Goal: Information Seeking & Learning: Learn about a topic

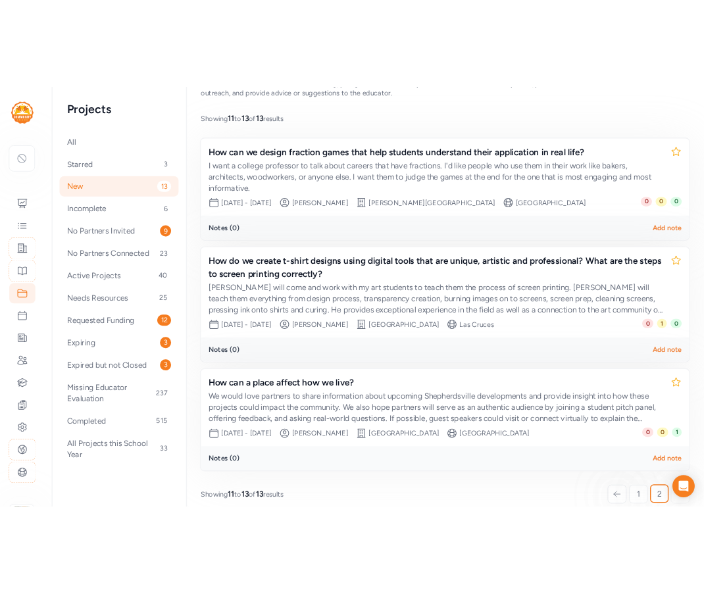
scroll to position [222, 0]
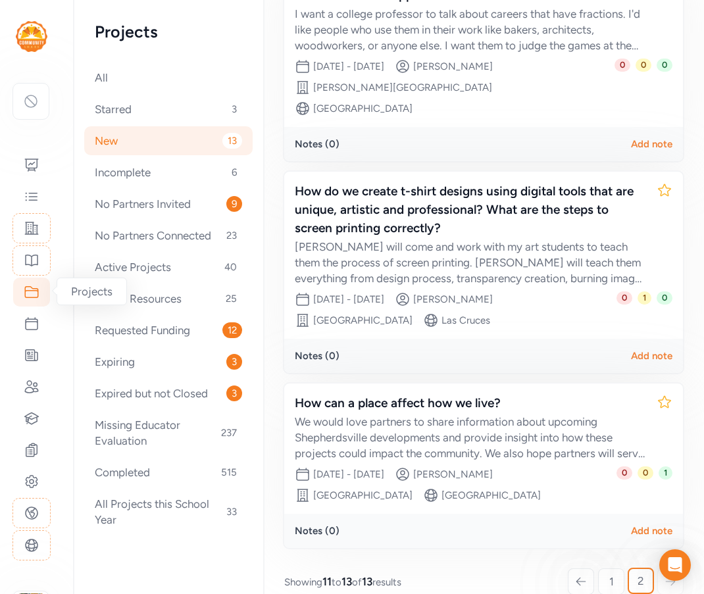
click at [36, 293] on icon at bounding box center [32, 292] width 16 height 16
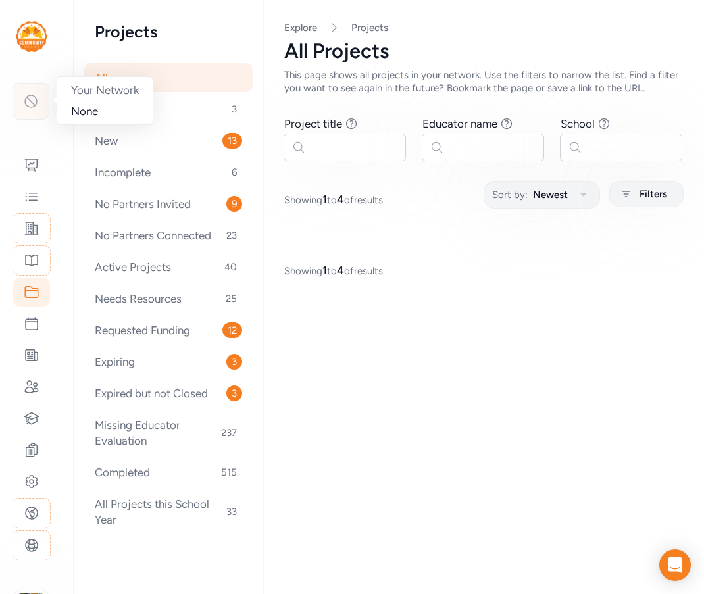
click at [34, 108] on icon at bounding box center [31, 101] width 16 height 16
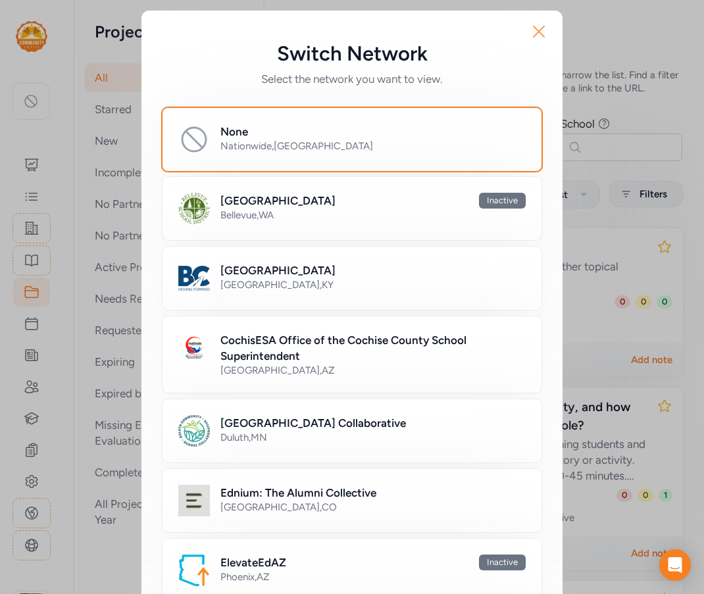
click at [535, 30] on icon "button" at bounding box center [539, 31] width 11 height 11
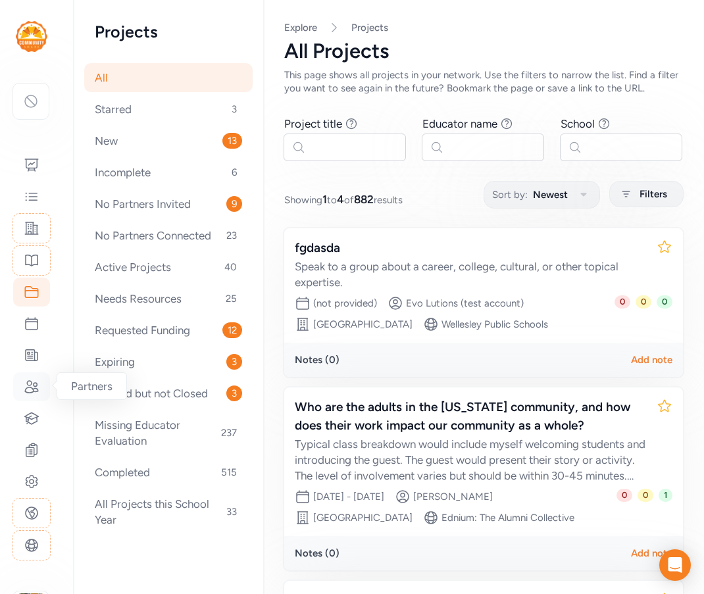
click at [30, 386] on icon at bounding box center [31, 387] width 13 height 12
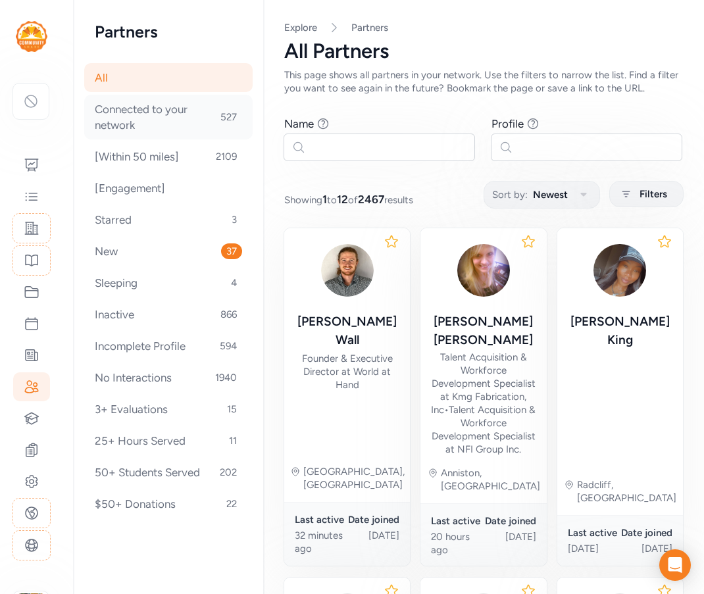
click at [153, 128] on div "Connected to your network 527" at bounding box center [168, 117] width 168 height 45
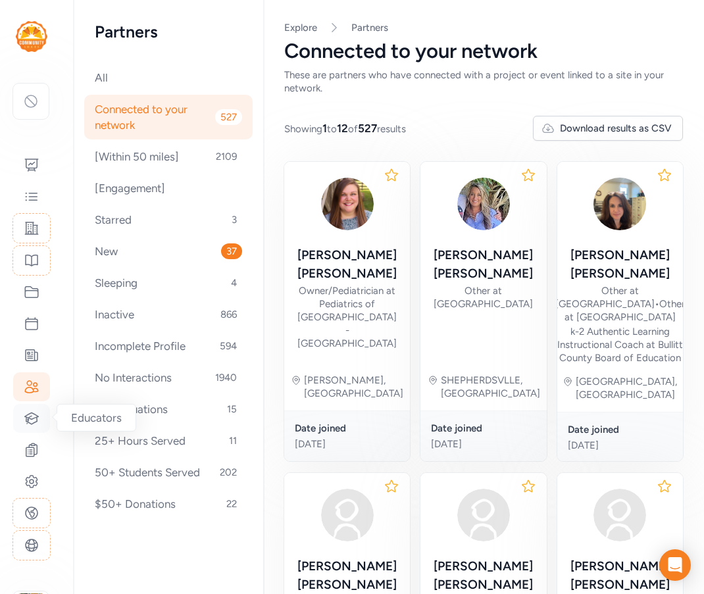
click at [29, 423] on icon at bounding box center [32, 418] width 14 height 11
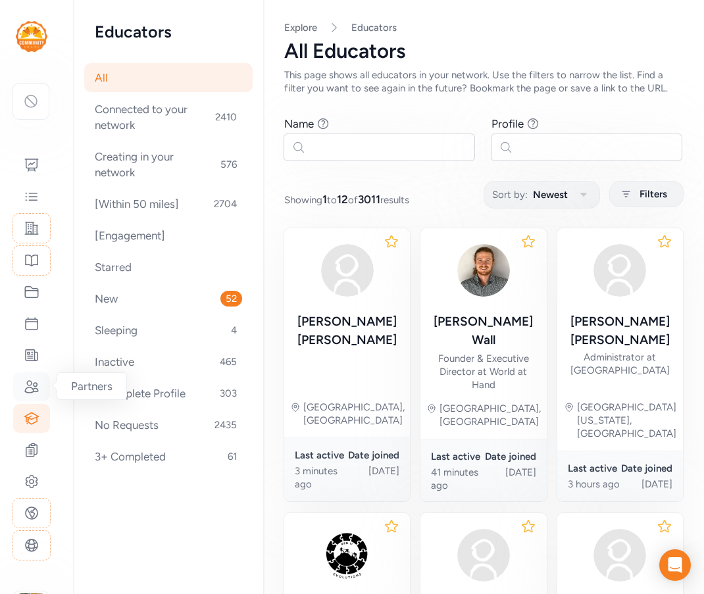
click at [40, 386] on div at bounding box center [31, 387] width 37 height 29
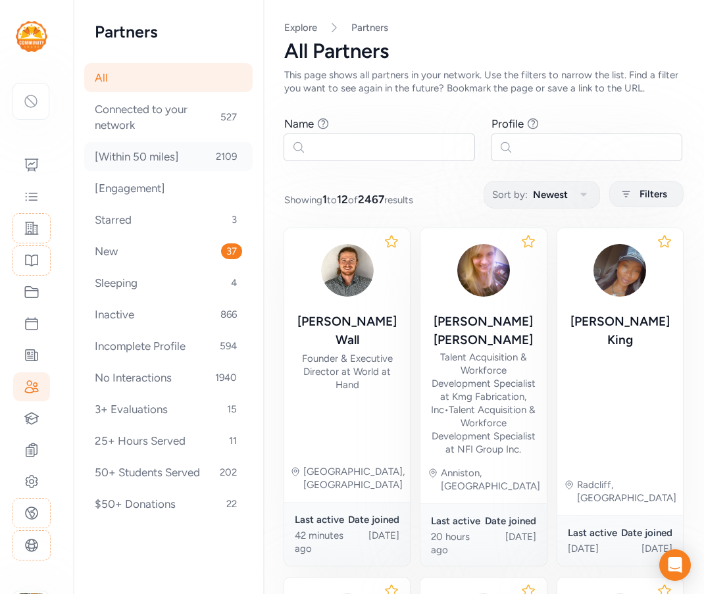
click at [135, 151] on div "[Within 50 miles] 2109" at bounding box center [168, 156] width 168 height 29
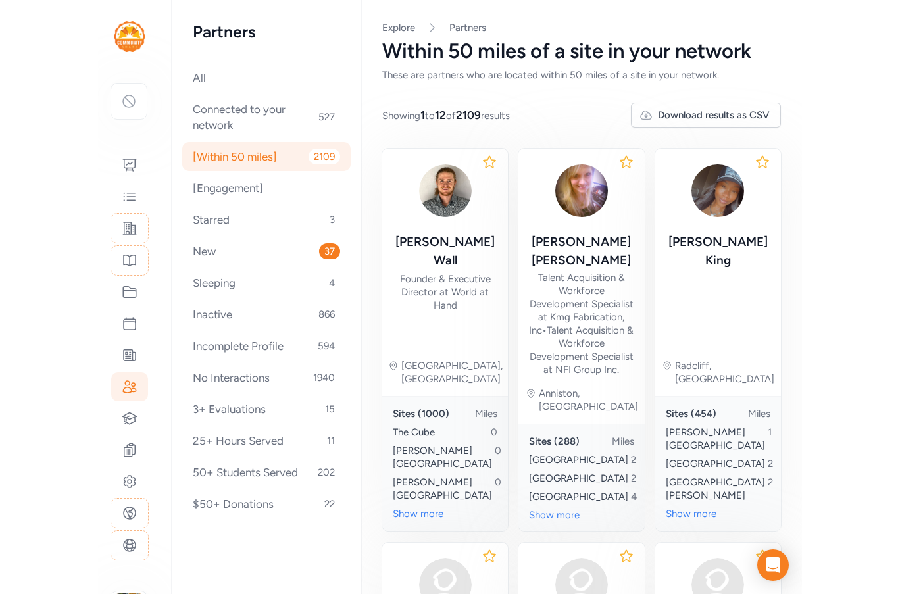
scroll to position [631, 0]
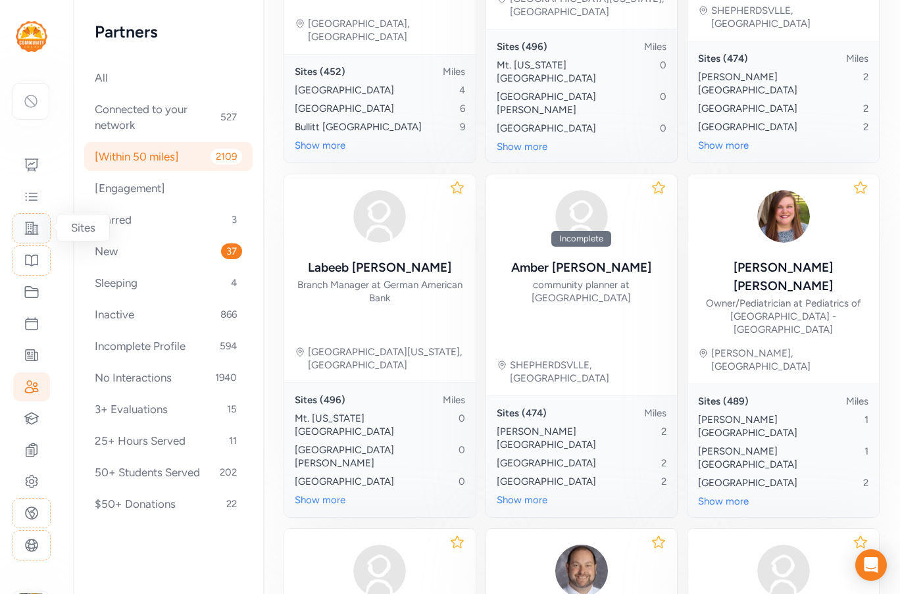
click at [38, 236] on icon at bounding box center [32, 228] width 16 height 16
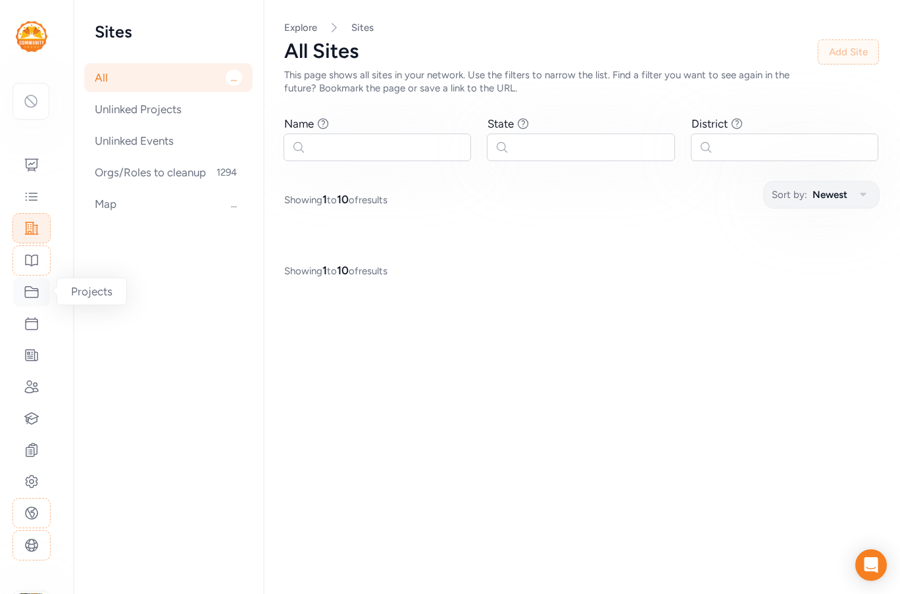
click at [34, 293] on icon at bounding box center [32, 292] width 16 height 16
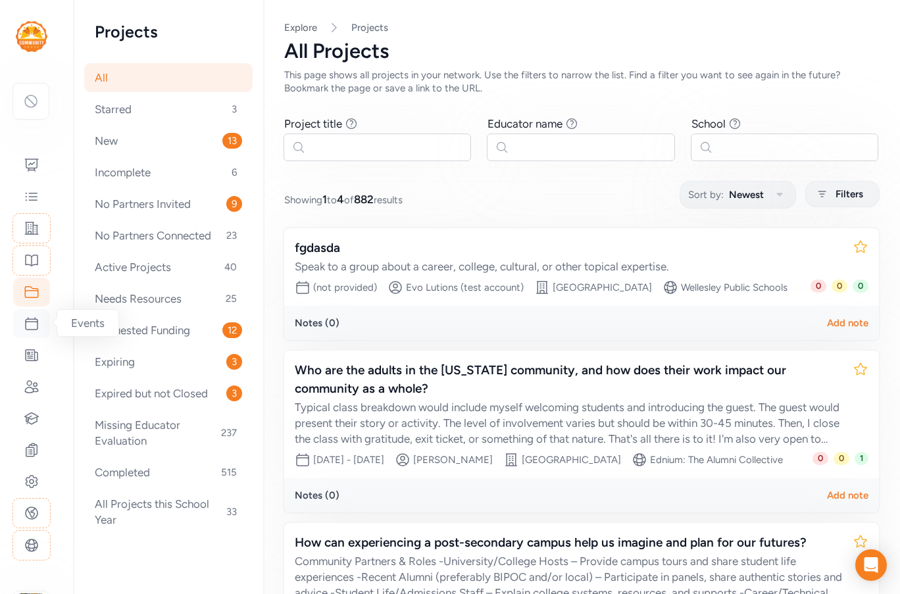
click at [31, 322] on icon at bounding box center [32, 324] width 16 height 16
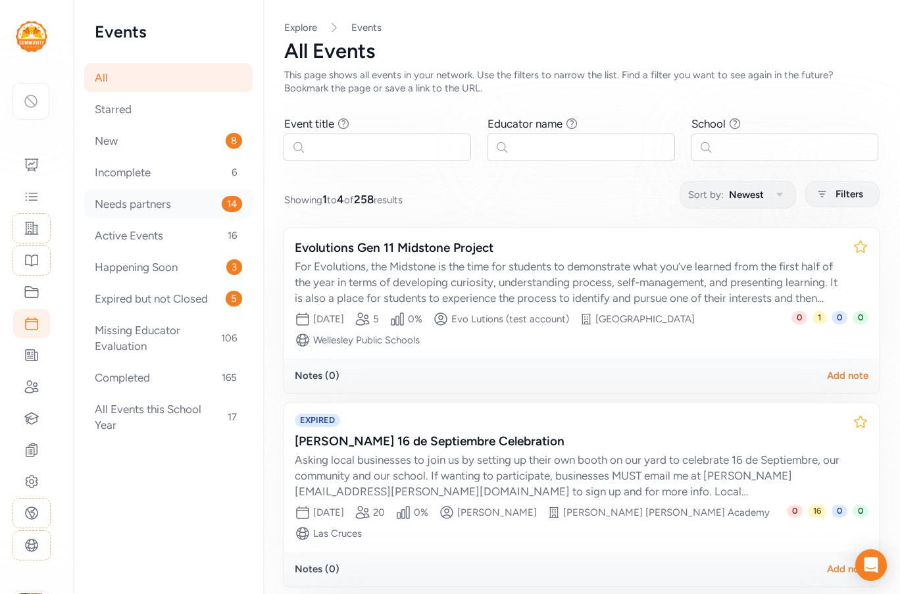
click at [158, 195] on div "Needs partners 14" at bounding box center [168, 204] width 168 height 29
click at [152, 276] on div "Happening Soon 3" at bounding box center [168, 267] width 168 height 29
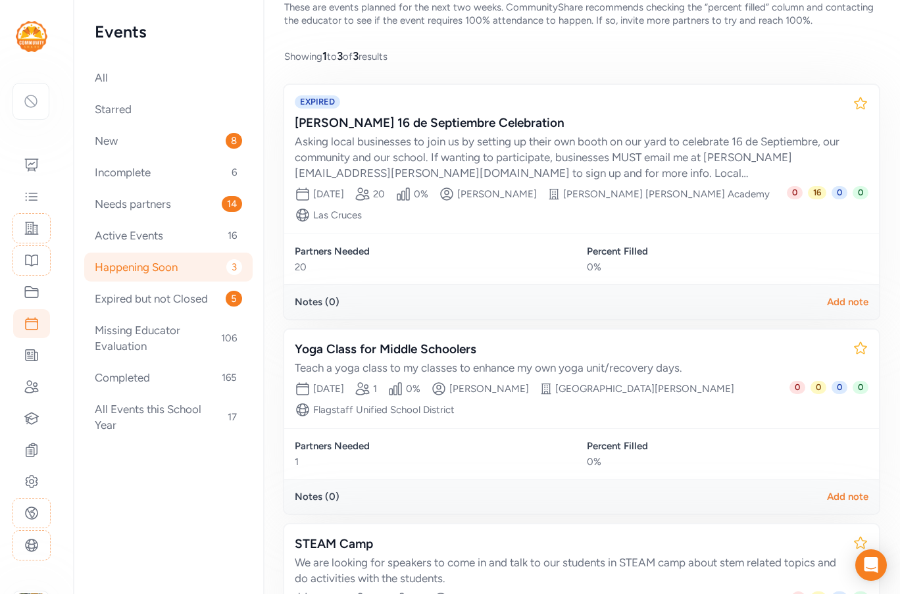
scroll to position [132, 0]
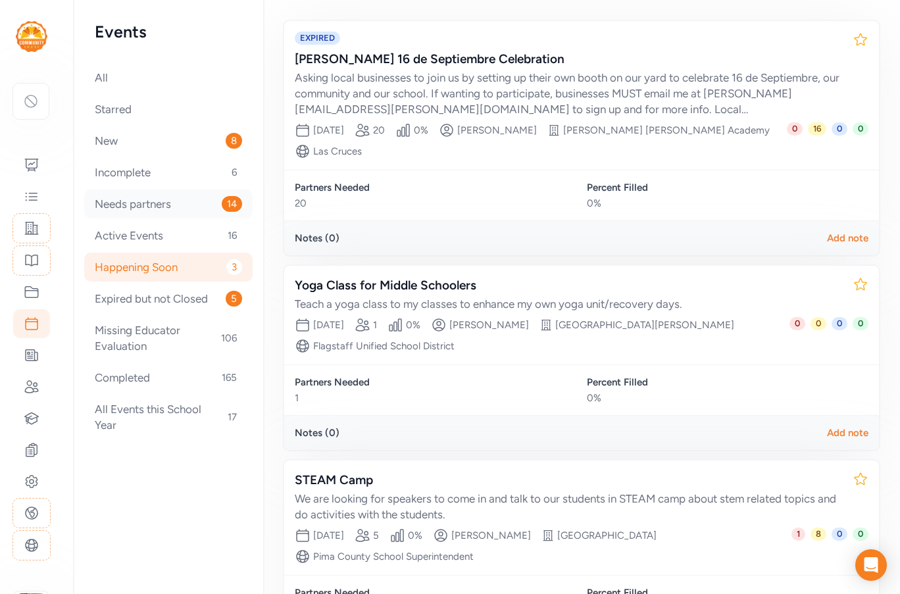
click at [150, 201] on div "Needs partners 14" at bounding box center [168, 204] width 168 height 29
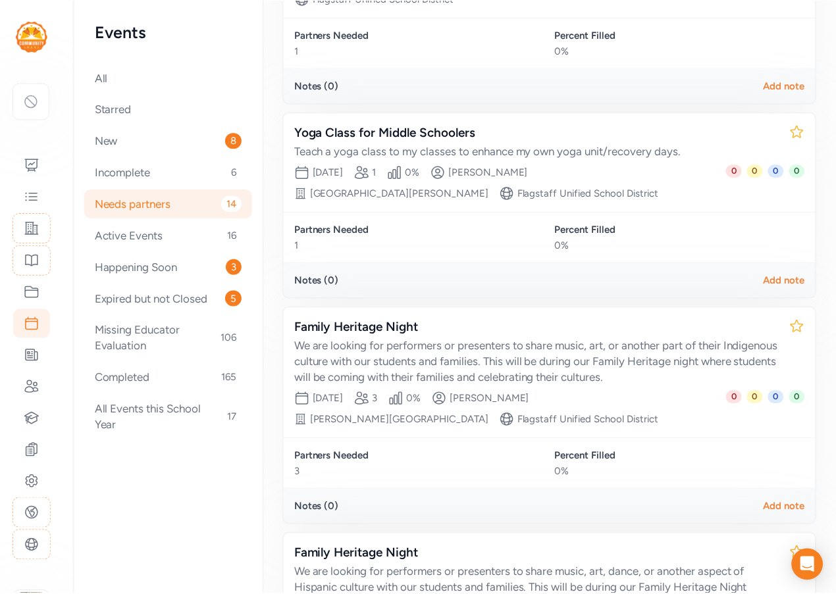
scroll to position [1353, 0]
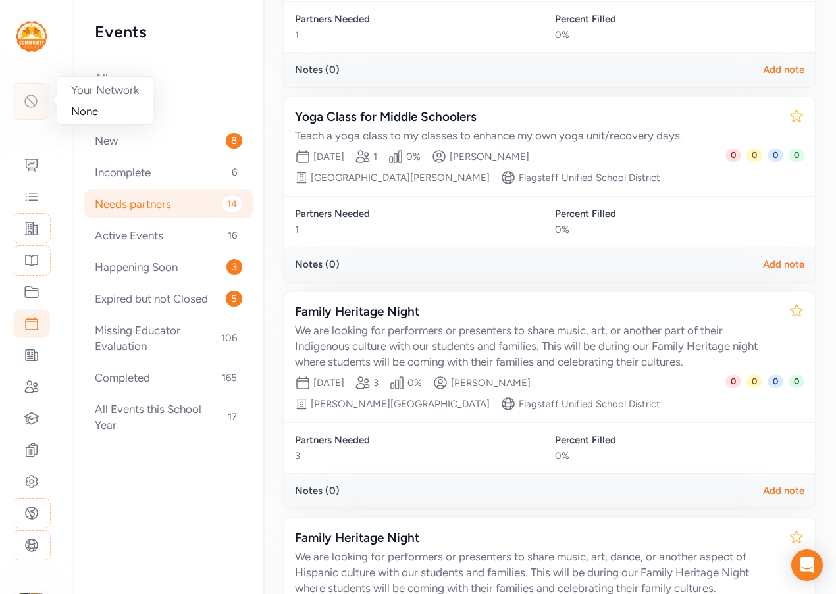
click at [28, 111] on div at bounding box center [31, 101] width 37 height 37
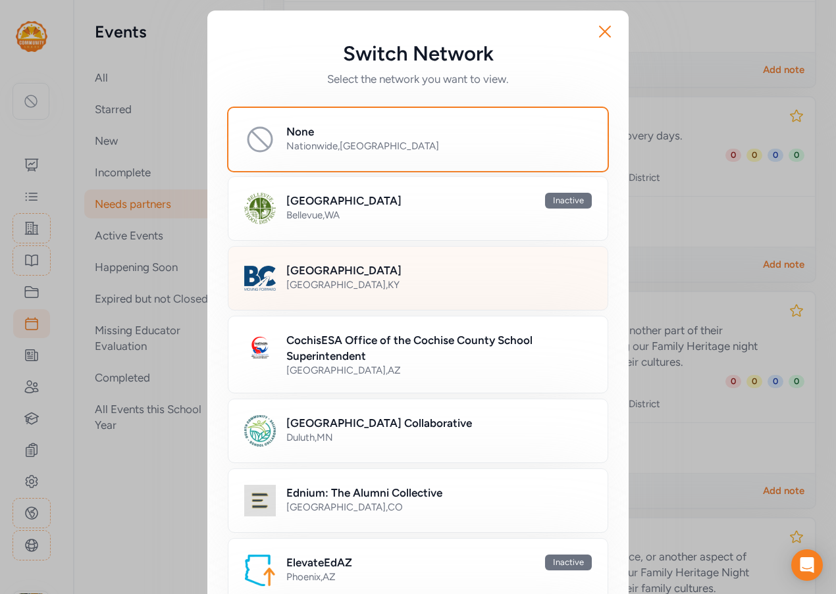
click at [290, 274] on h2 "[GEOGRAPHIC_DATA]" at bounding box center [343, 271] width 115 height 16
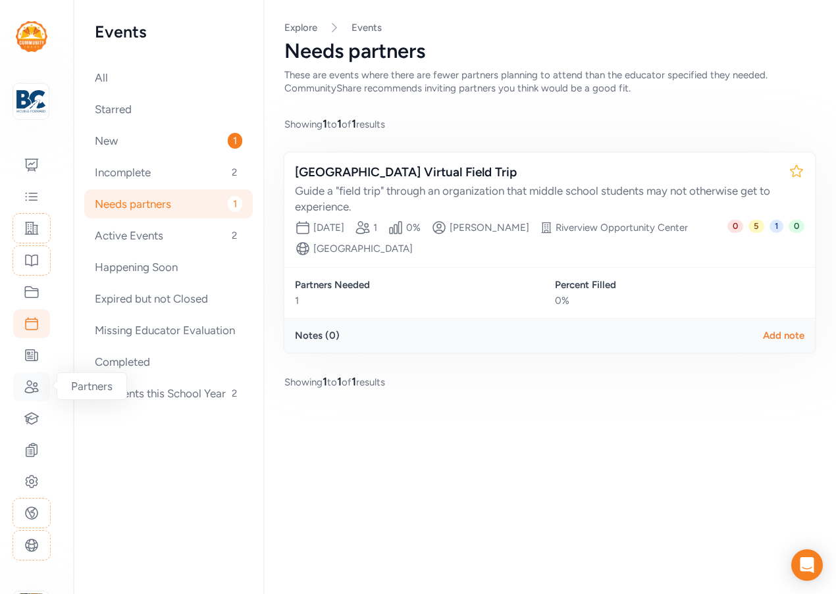
click at [32, 392] on icon at bounding box center [31, 387] width 13 height 12
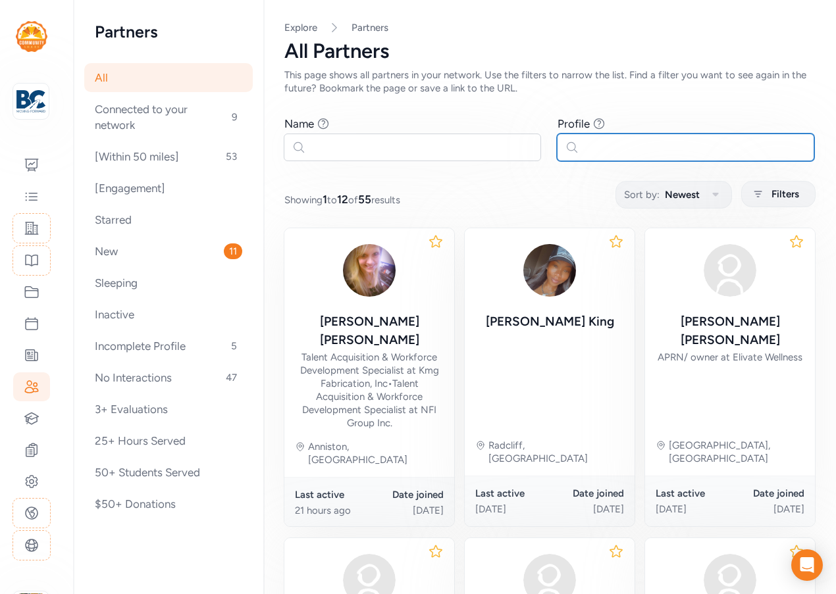
click at [605, 147] on input "text" at bounding box center [685, 148] width 257 height 28
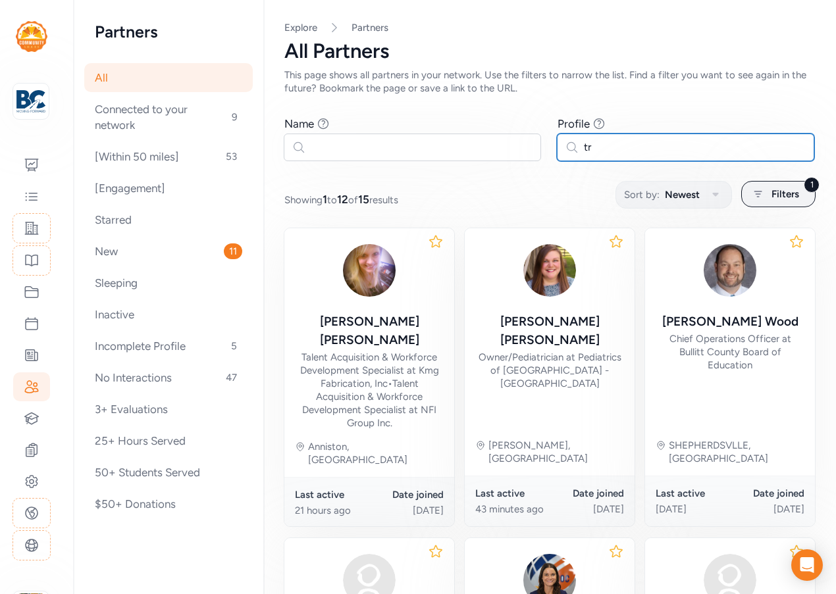
type input "t"
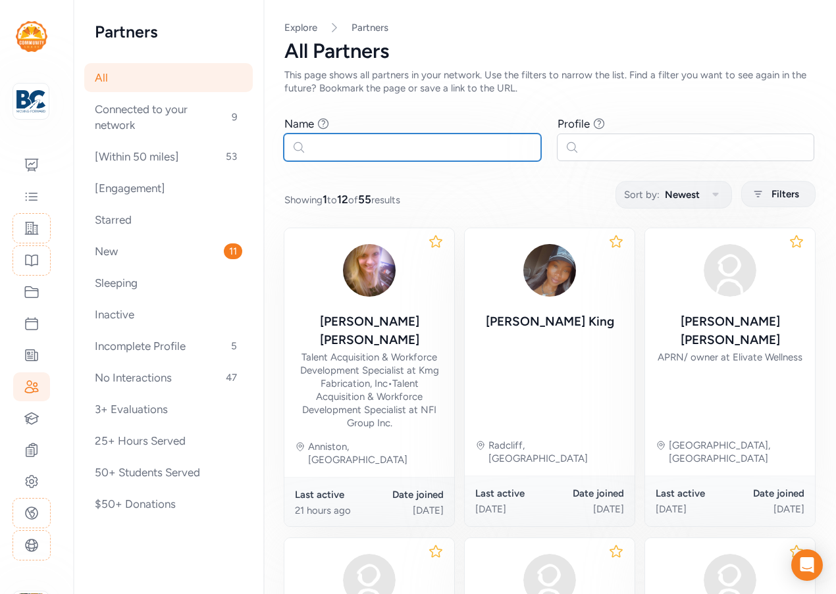
click at [361, 146] on input "text" at bounding box center [412, 148] width 257 height 28
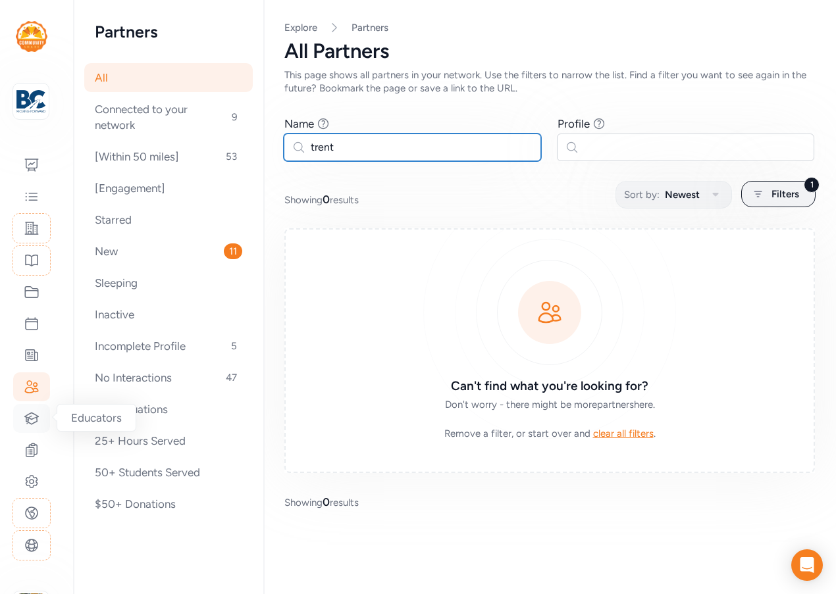
type input "trent"
click at [30, 423] on icon at bounding box center [32, 419] width 16 height 16
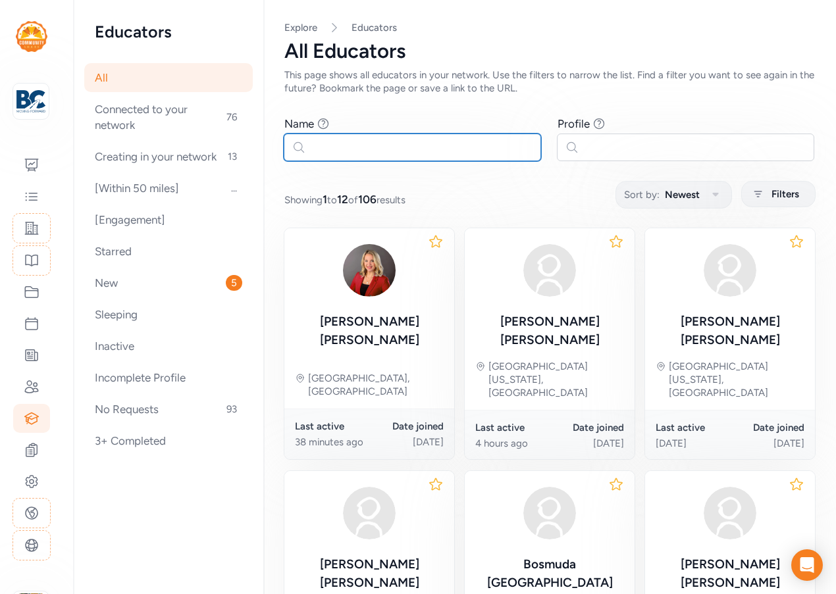
click at [323, 158] on input "text" at bounding box center [412, 148] width 257 height 28
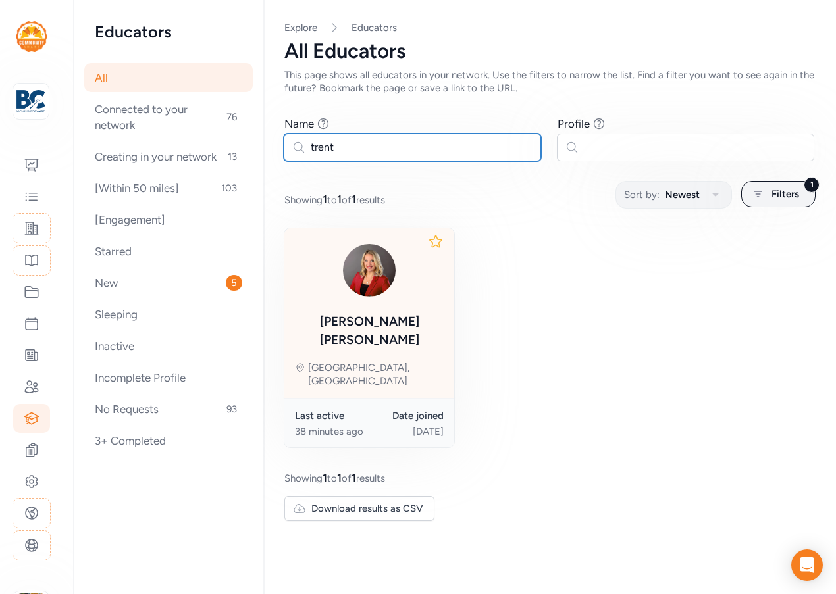
type input "trent"
click at [399, 319] on div "Lindsey Trent" at bounding box center [369, 331] width 149 height 37
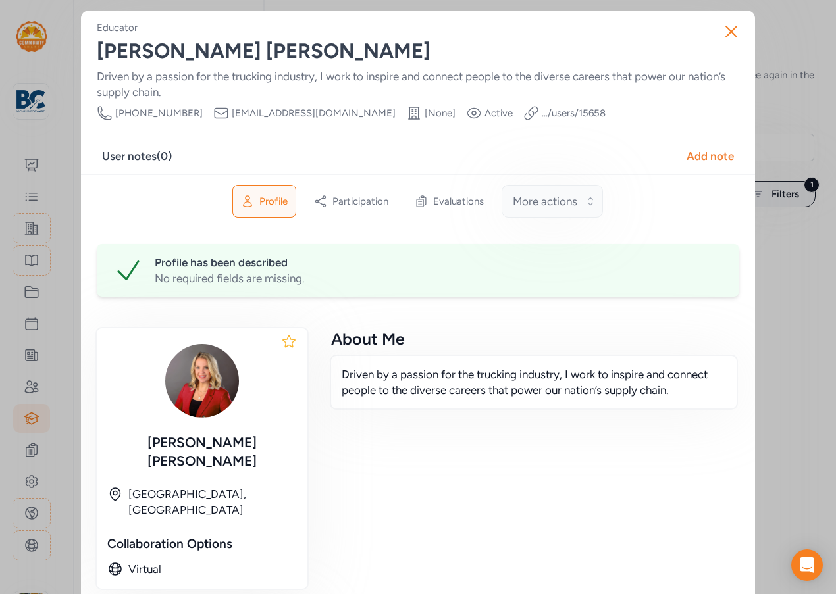
click at [559, 206] on span "More actions" at bounding box center [545, 201] width 64 height 16
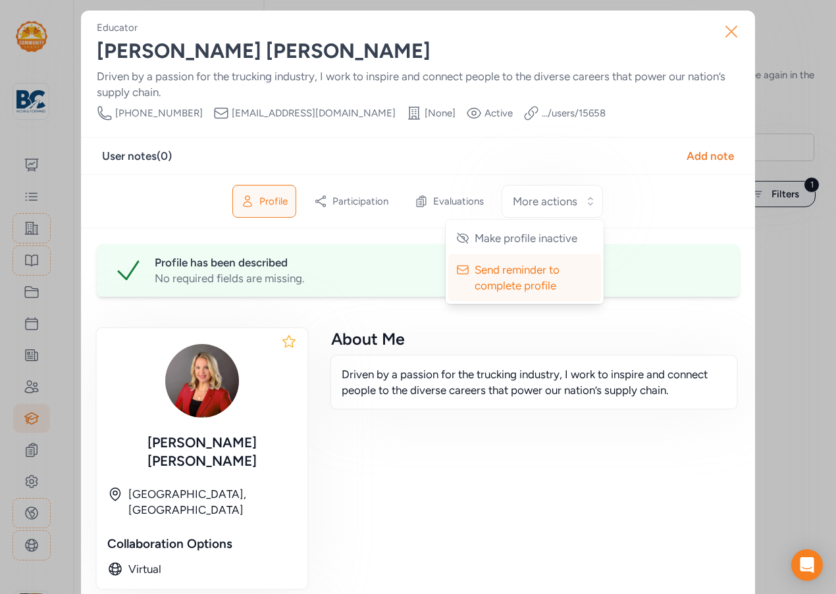
click at [728, 26] on icon "button" at bounding box center [731, 31] width 21 height 21
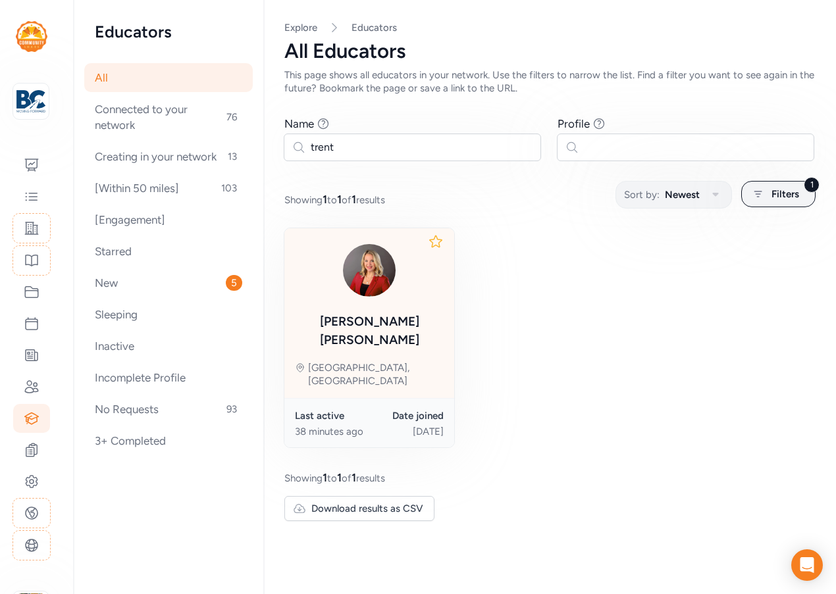
click at [367, 276] on img at bounding box center [369, 270] width 63 height 63
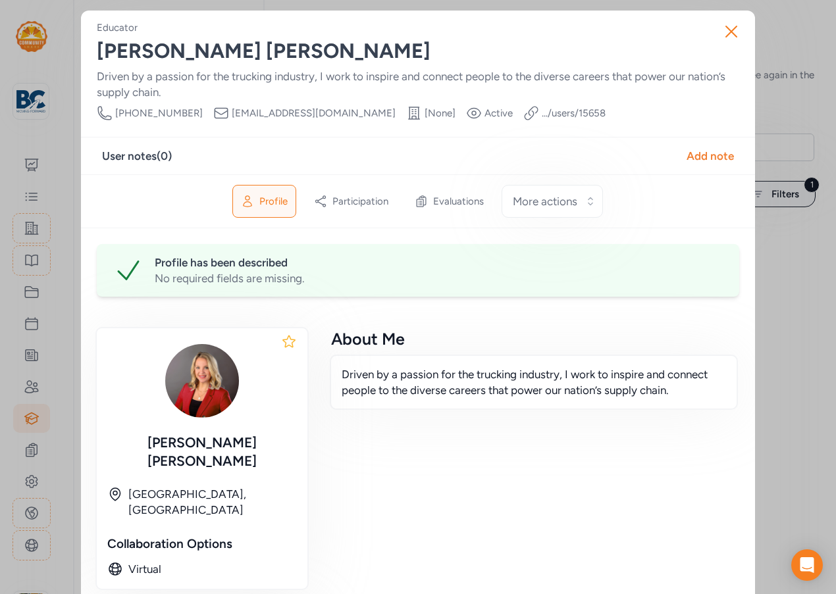
click at [542, 112] on link ".../users/ 15658" at bounding box center [574, 113] width 64 height 13
click at [561, 210] on button "More actions" at bounding box center [552, 201] width 101 height 33
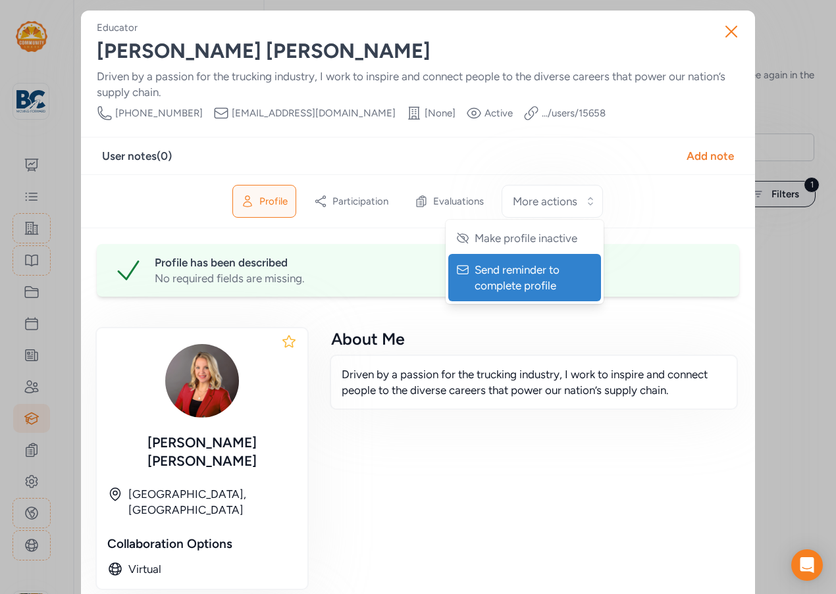
click at [522, 294] on span "Send reminder to complete profile" at bounding box center [526, 278] width 103 height 32
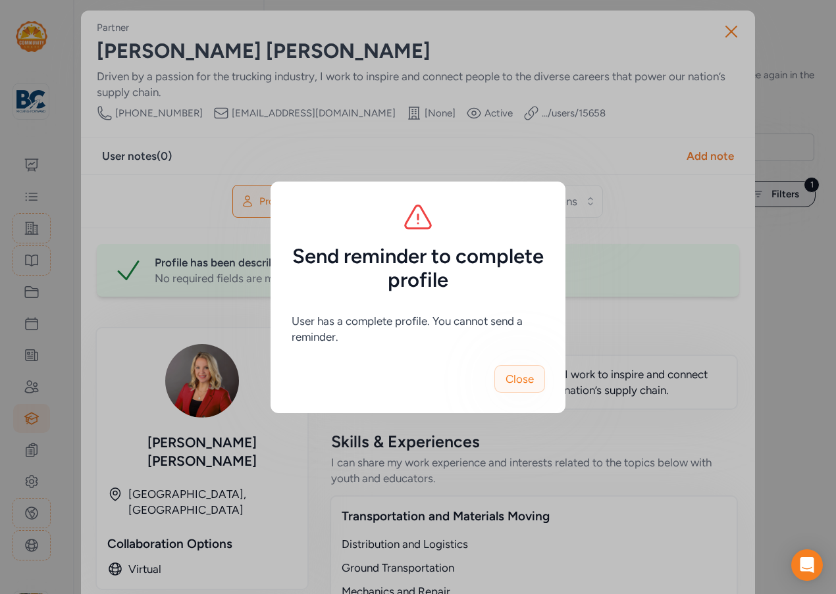
click at [515, 376] on span "Close" at bounding box center [519, 379] width 28 height 16
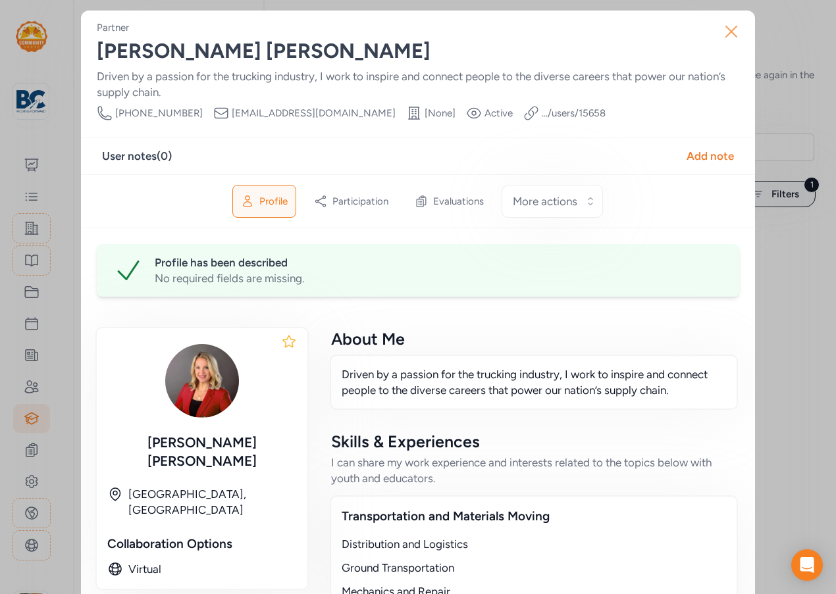
click at [727, 38] on icon "button" at bounding box center [731, 31] width 21 height 21
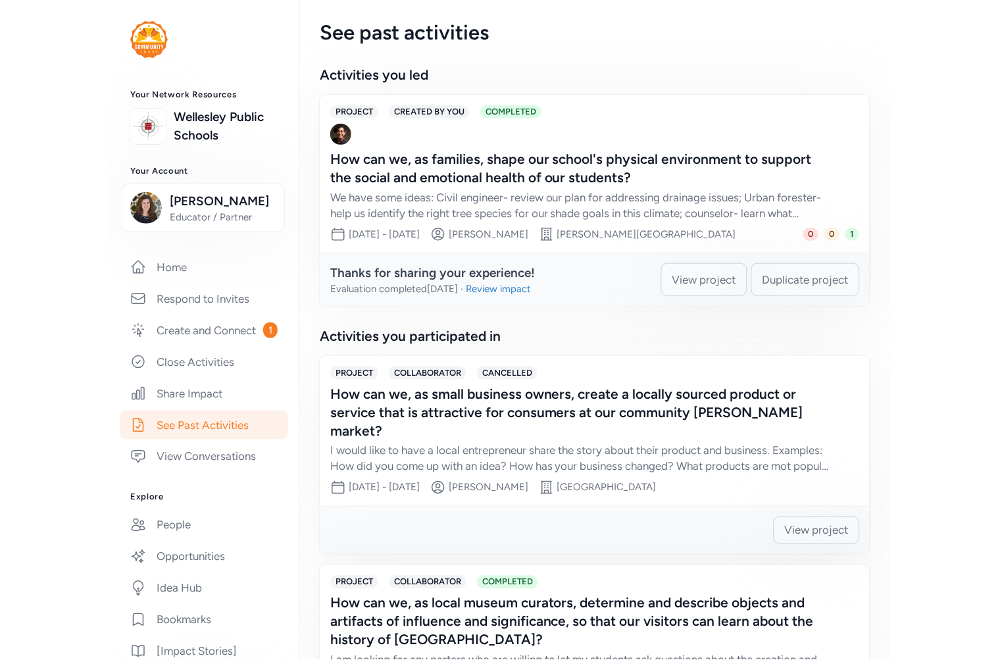
scroll to position [219, 0]
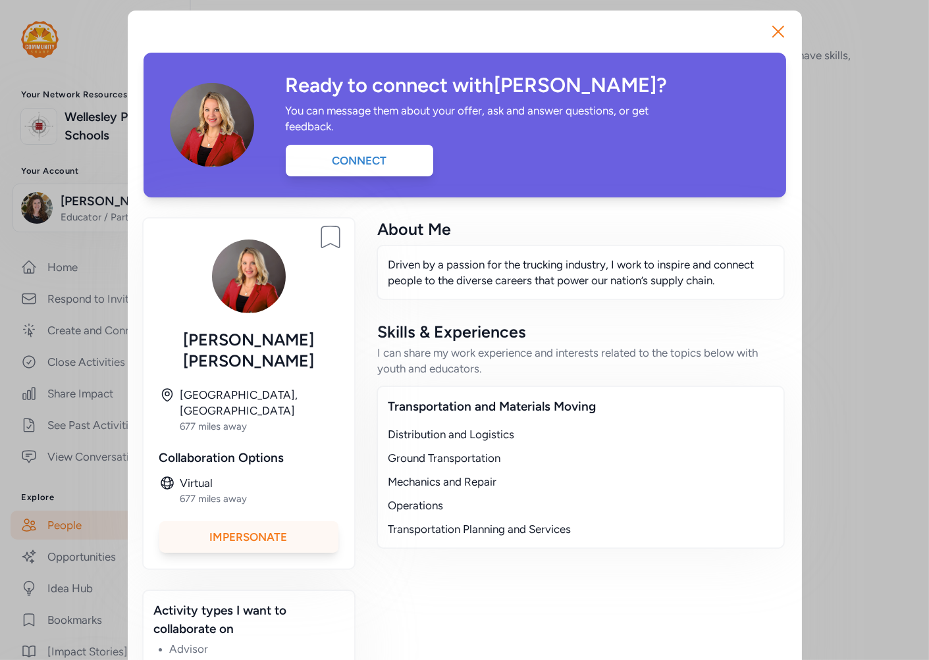
click at [287, 521] on div "Impersonate" at bounding box center [248, 537] width 179 height 32
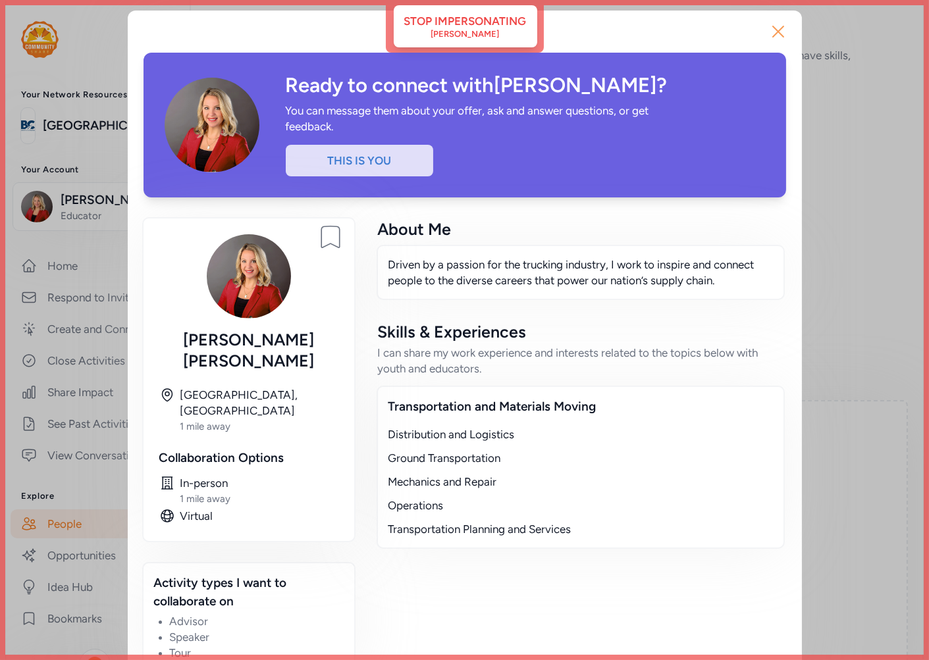
click at [784, 28] on icon "button" at bounding box center [777, 31] width 21 height 21
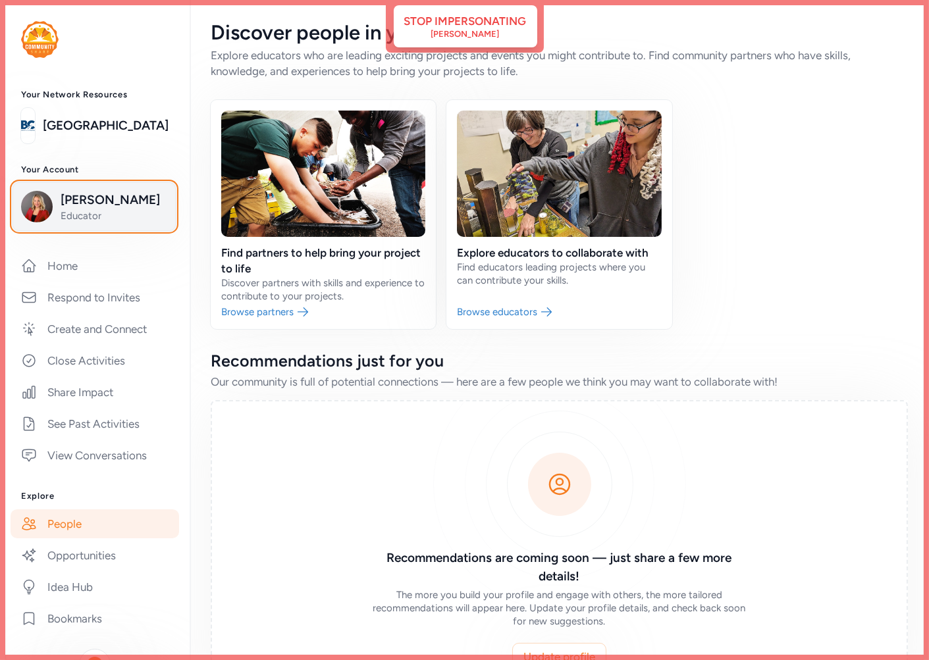
click at [72, 207] on span "Lindsey Trent" at bounding box center [114, 200] width 107 height 18
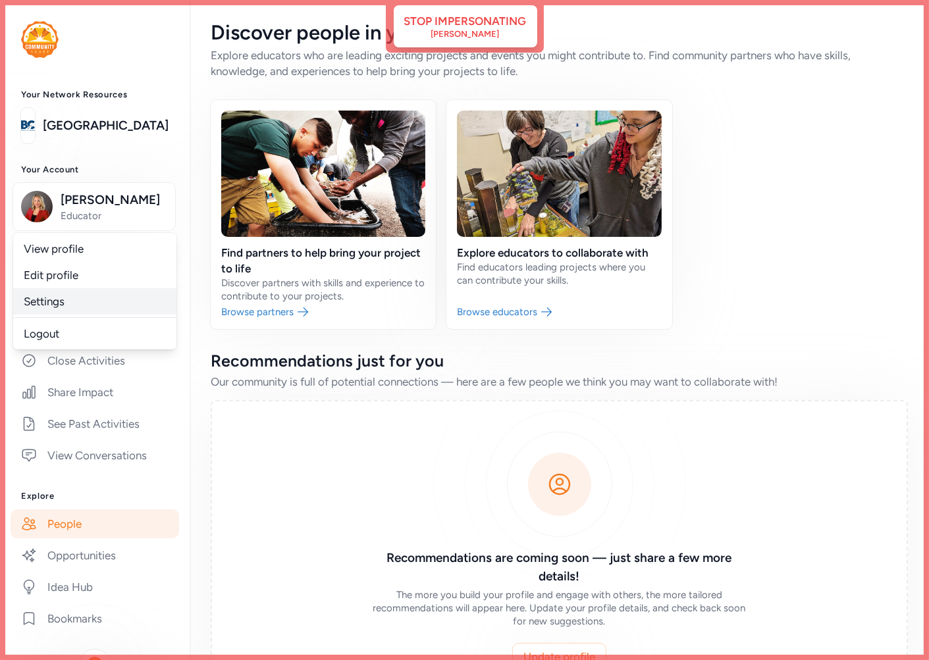
click at [62, 301] on link "Settings" at bounding box center [94, 301] width 163 height 26
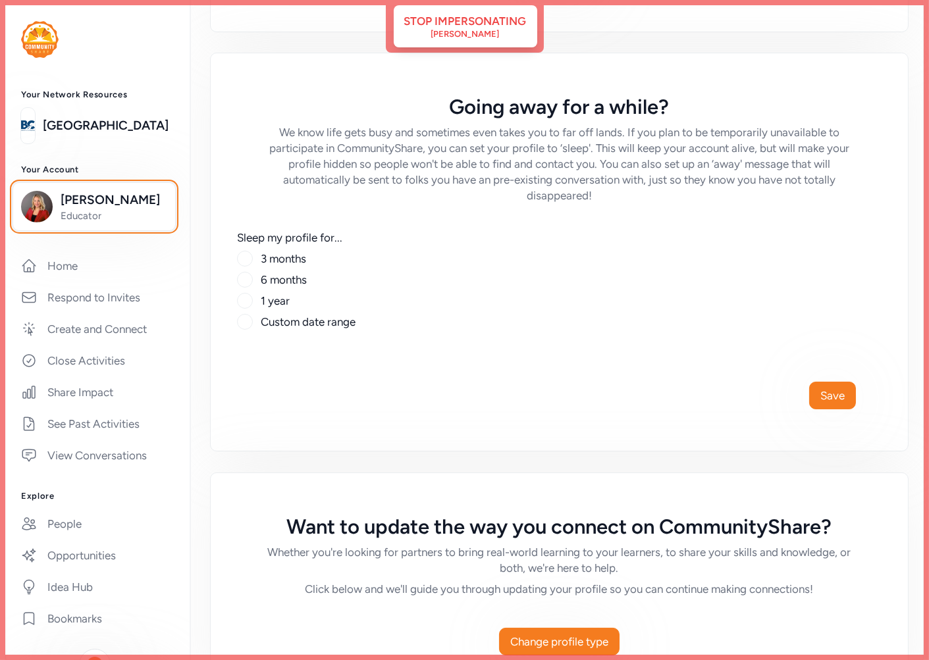
scroll to position [438, 0]
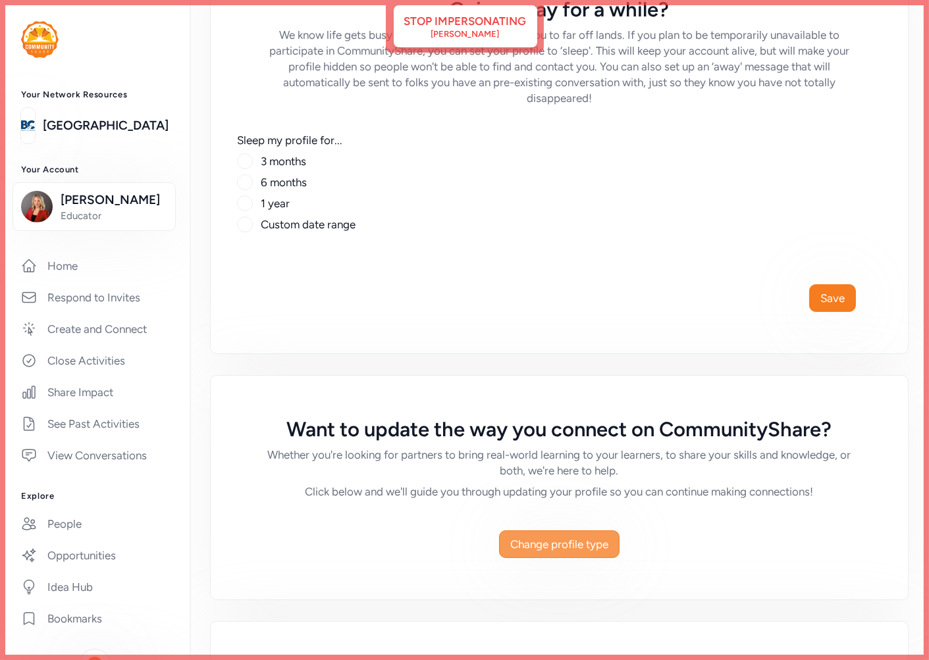
click at [583, 544] on span "Change profile type" at bounding box center [559, 544] width 98 height 16
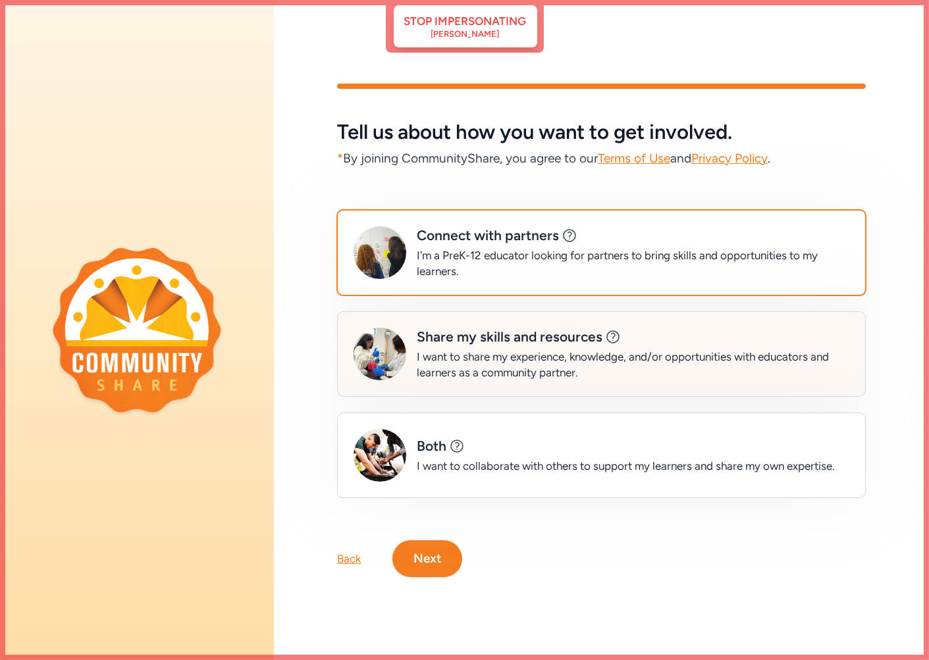
click at [528, 363] on div "I want to share my experience, knowledge, and/or opportunities with educators a…" at bounding box center [633, 365] width 432 height 32
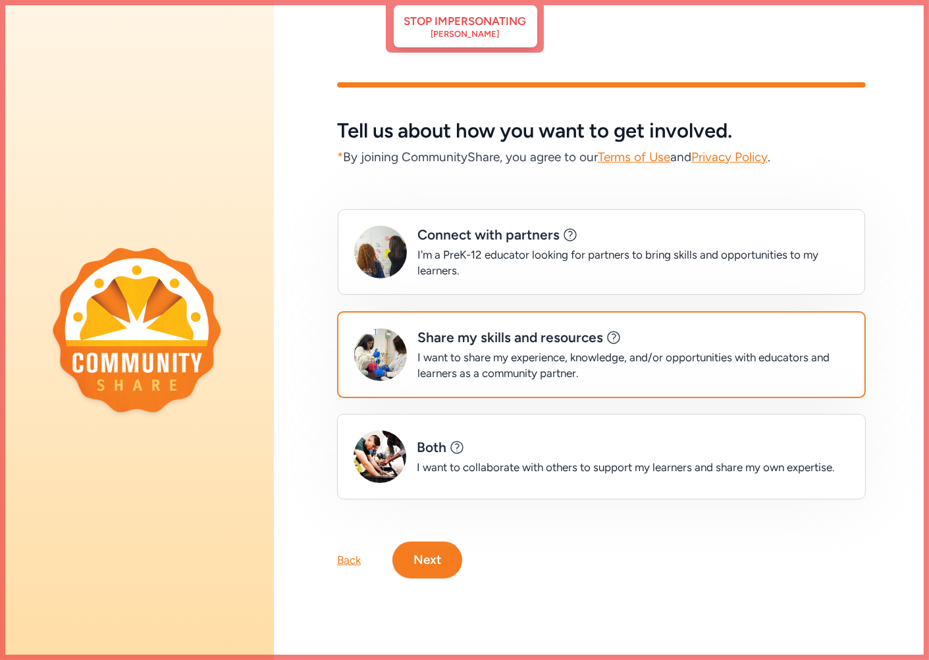
click at [439, 555] on button "Next" at bounding box center [427, 560] width 70 height 37
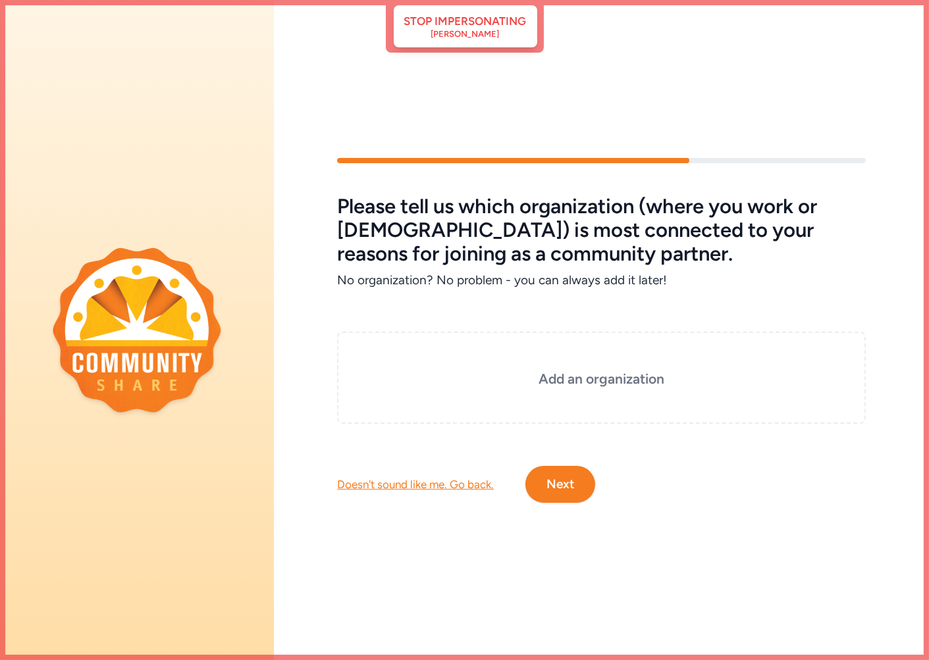
click at [564, 478] on button "Next" at bounding box center [560, 484] width 70 height 37
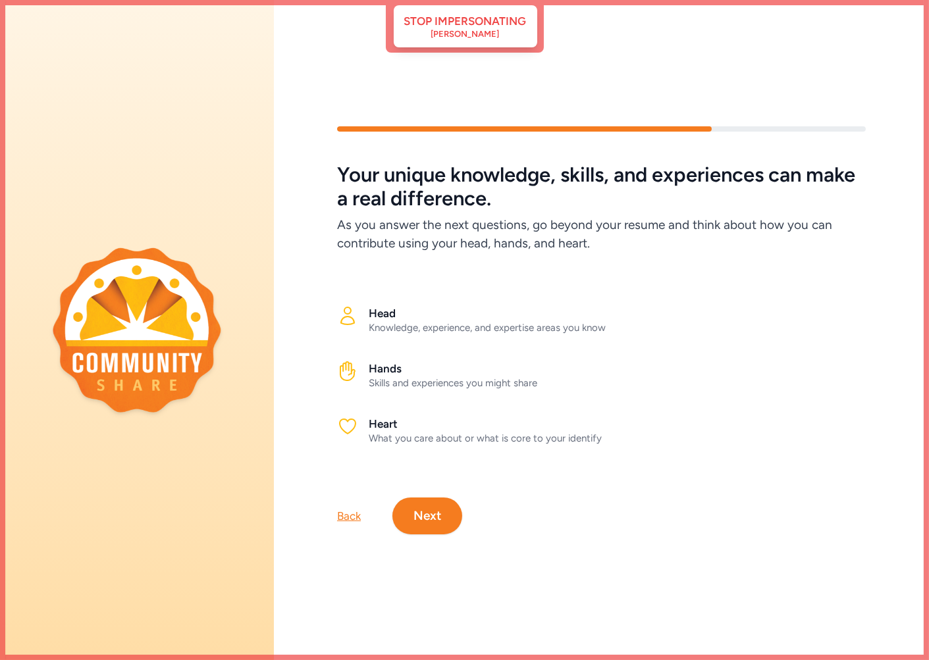
click at [438, 512] on button "Next" at bounding box center [427, 516] width 70 height 37
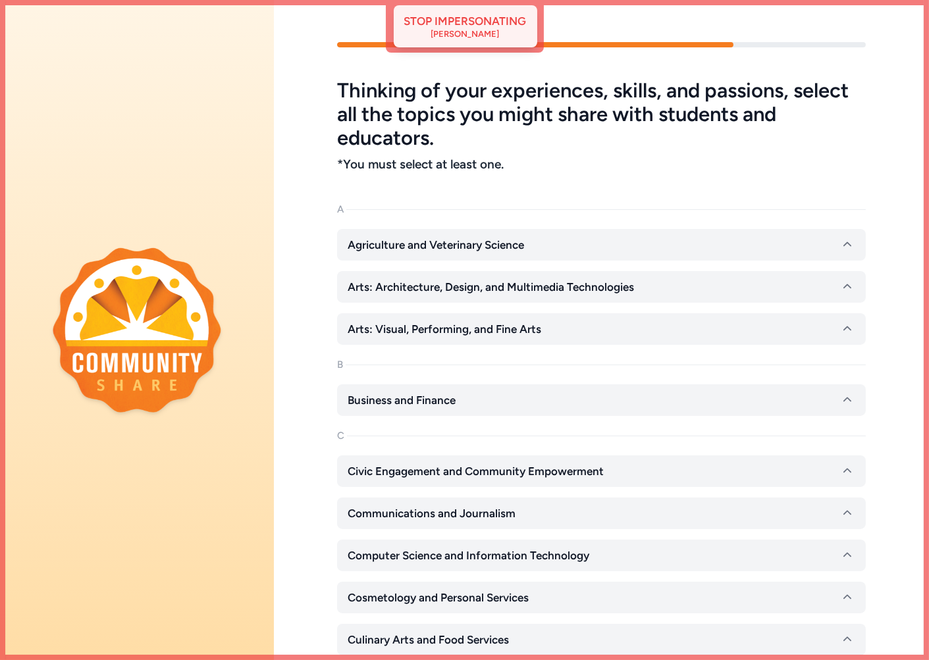
click at [510, 29] on div "Stop impersonating Lindsey Trent" at bounding box center [465, 26] width 122 height 26
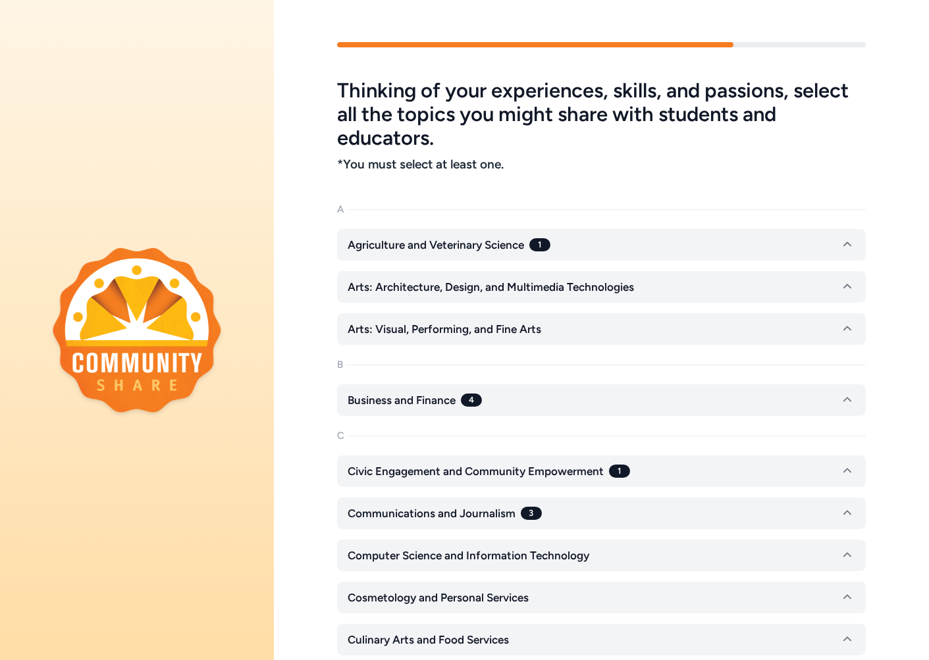
checkbox input "false"
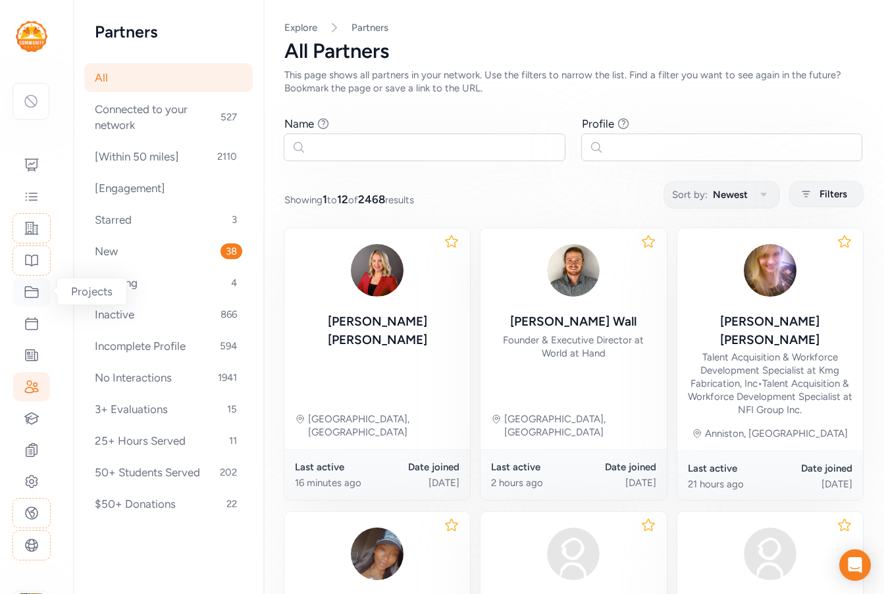
click at [30, 294] on icon at bounding box center [32, 292] width 16 height 16
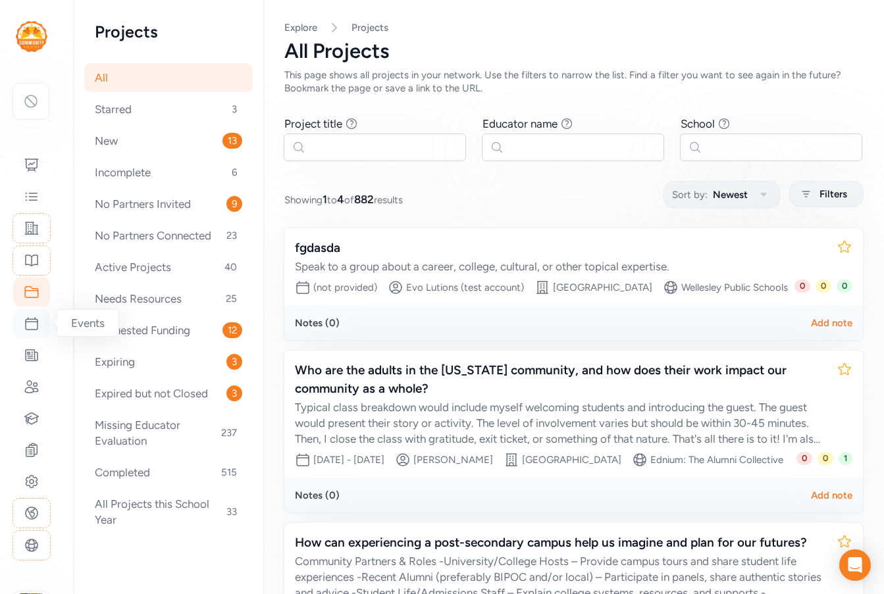
click at [30, 326] on icon at bounding box center [32, 324] width 16 height 16
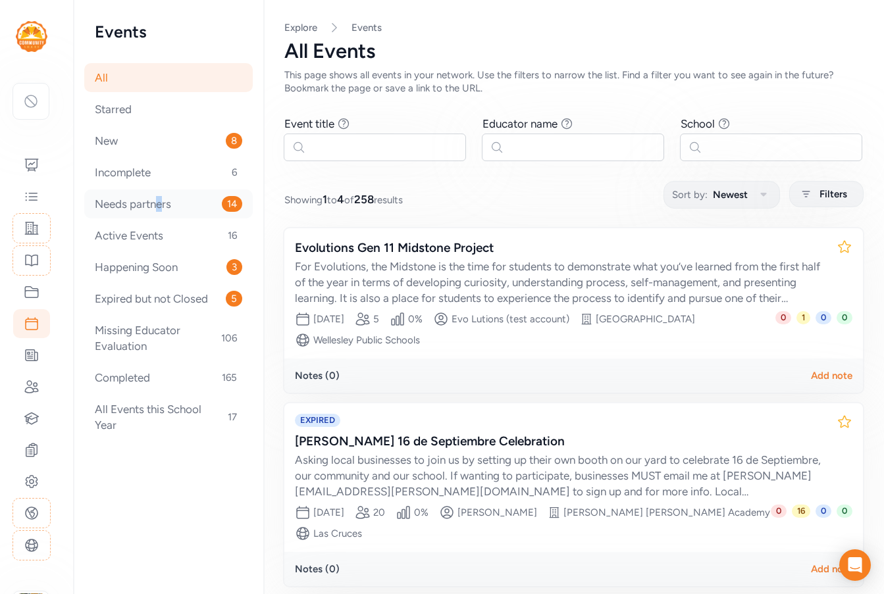
click at [161, 207] on div "Needs partners 14" at bounding box center [168, 204] width 168 height 29
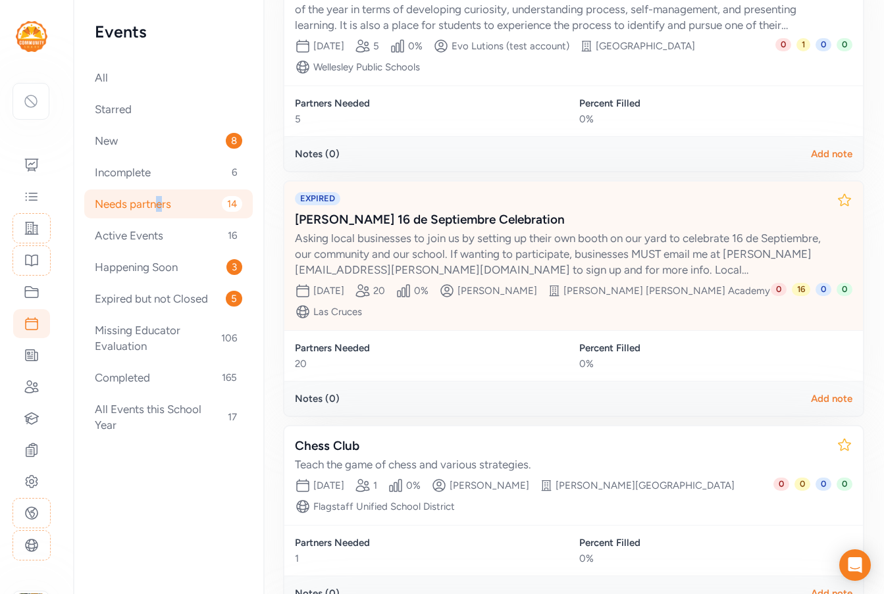
scroll to position [395, 0]
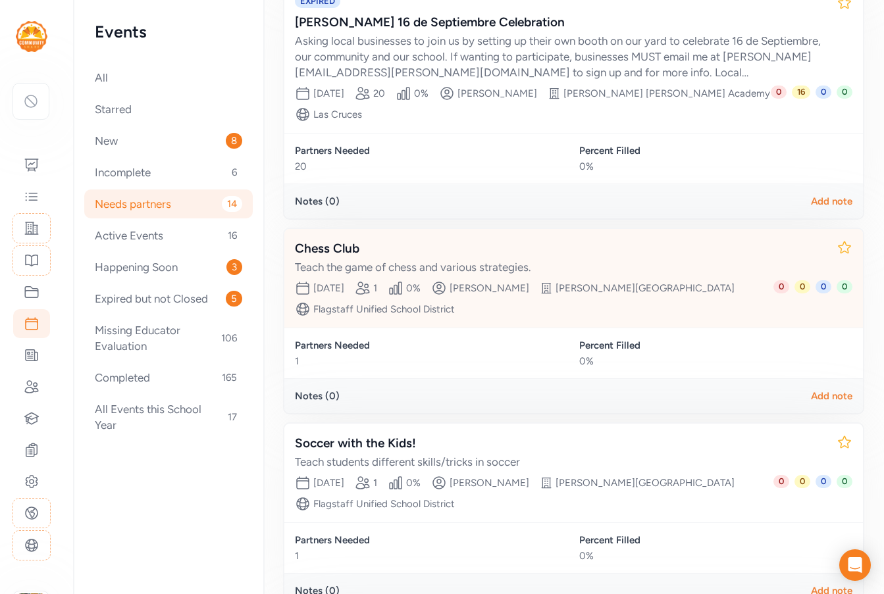
click at [465, 259] on div "Teach the game of chess and various strategies." at bounding box center [560, 267] width 531 height 16
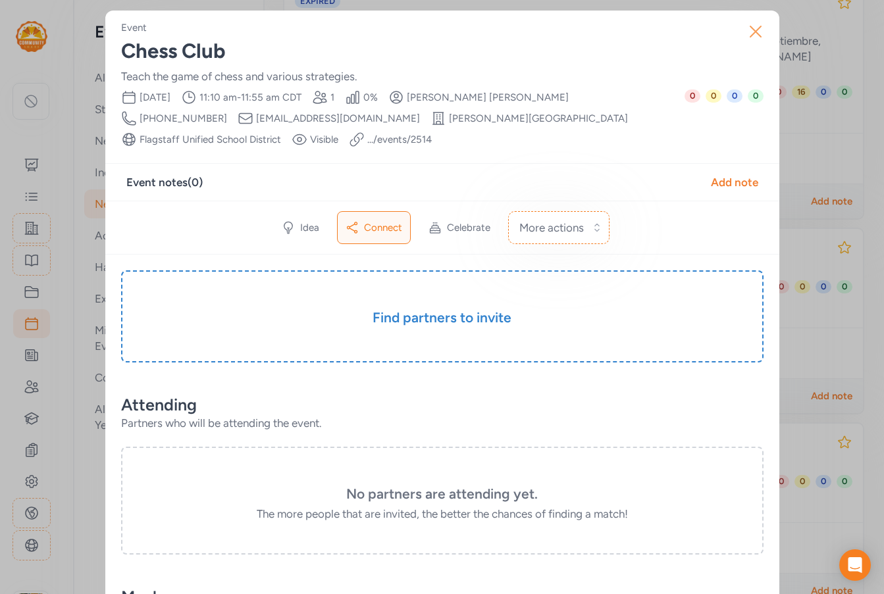
click at [758, 34] on icon "button" at bounding box center [755, 31] width 21 height 21
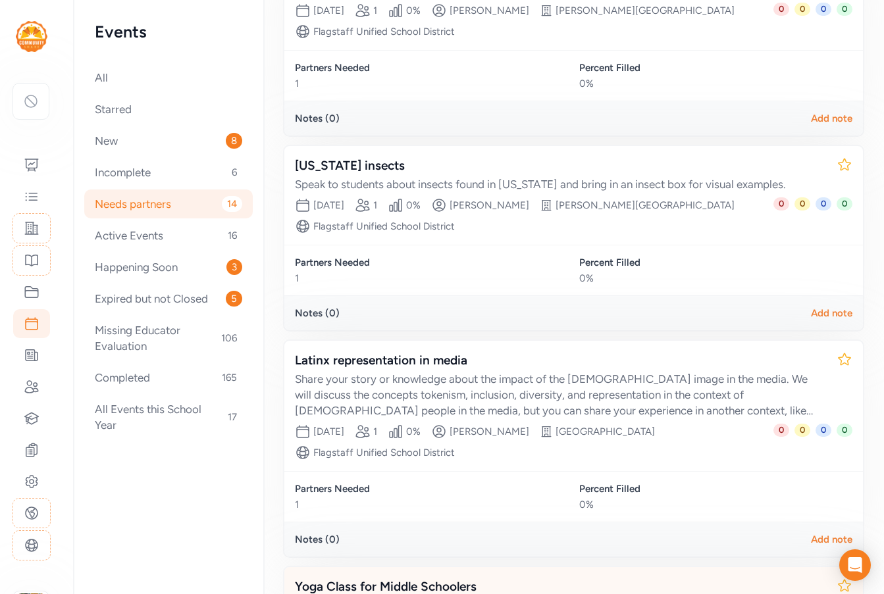
scroll to position [856, 0]
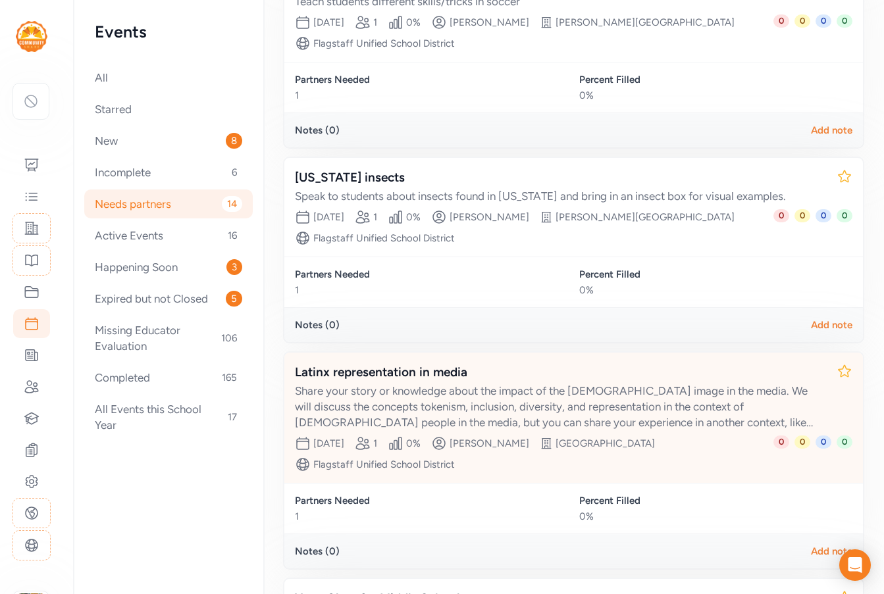
click at [490, 383] on div "Share your story or knowledge about the impact of the [DEMOGRAPHIC_DATA] image …" at bounding box center [560, 406] width 531 height 47
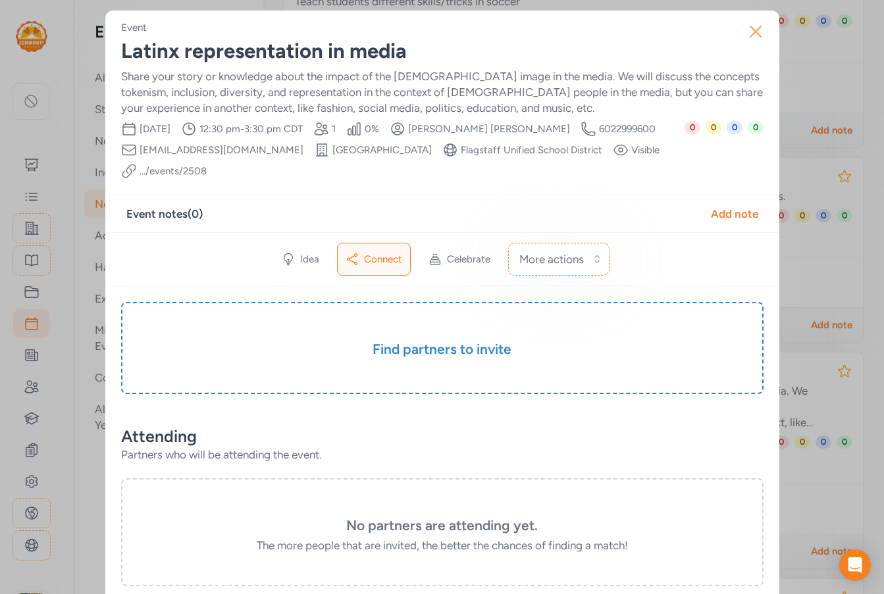
click at [757, 22] on icon "button" at bounding box center [755, 31] width 21 height 21
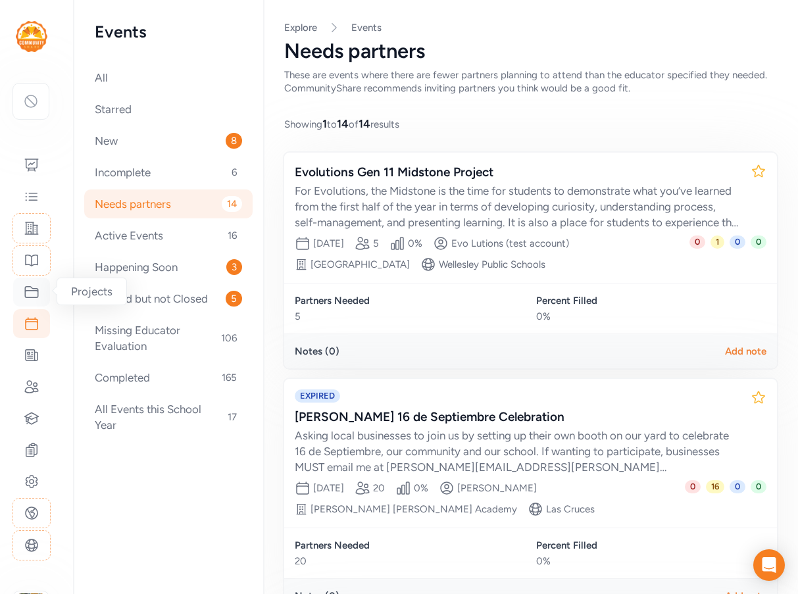
click at [26, 288] on icon at bounding box center [31, 292] width 13 height 11
